Goal: Transaction & Acquisition: Purchase product/service

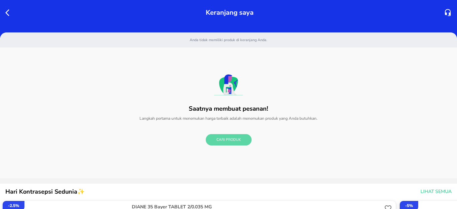
click at [216, 139] on span "Cari Produk" at bounding box center [228, 140] width 24 height 6
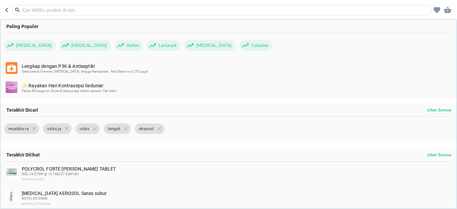
click at [58, 12] on input "text" at bounding box center [226, 10] width 408 height 7
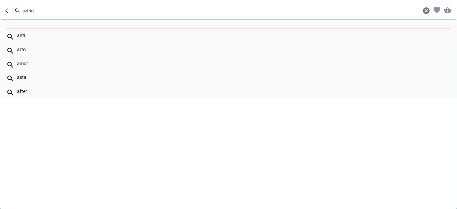
type input "aztrin"
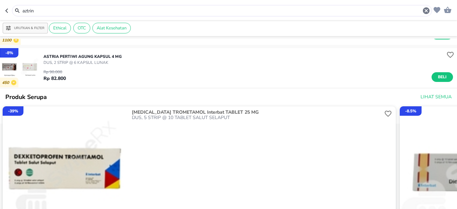
scroll to position [320, 0]
